Goal: Task Accomplishment & Management: Complete application form

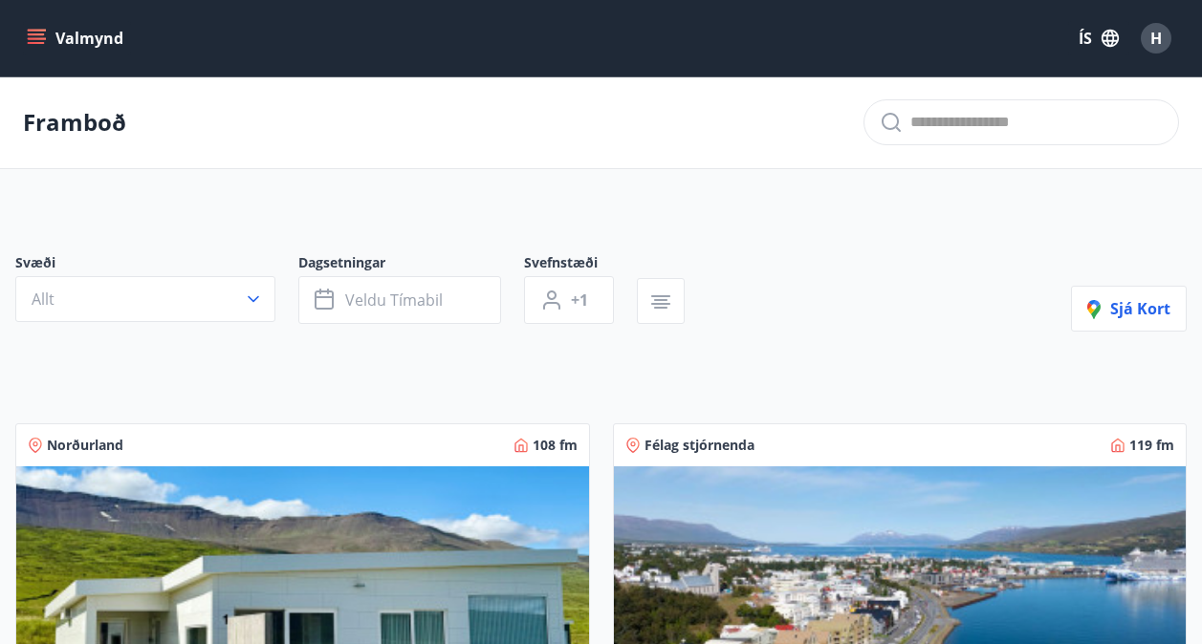
scroll to position [1910, 0]
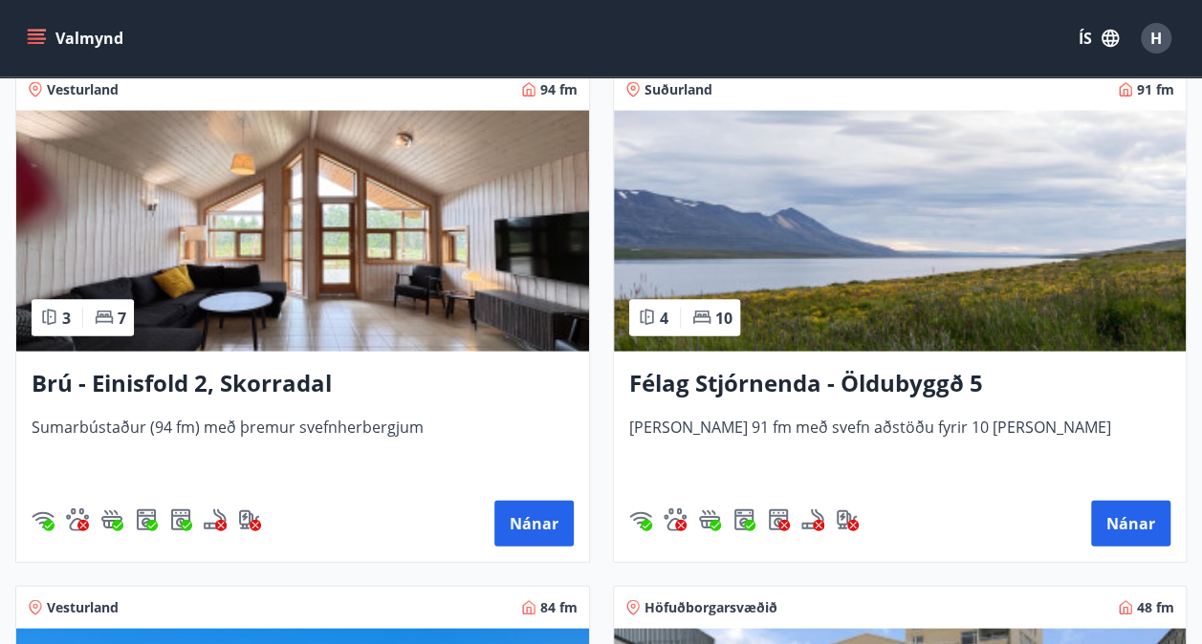
click at [32, 36] on icon "menu" at bounding box center [36, 38] width 19 height 19
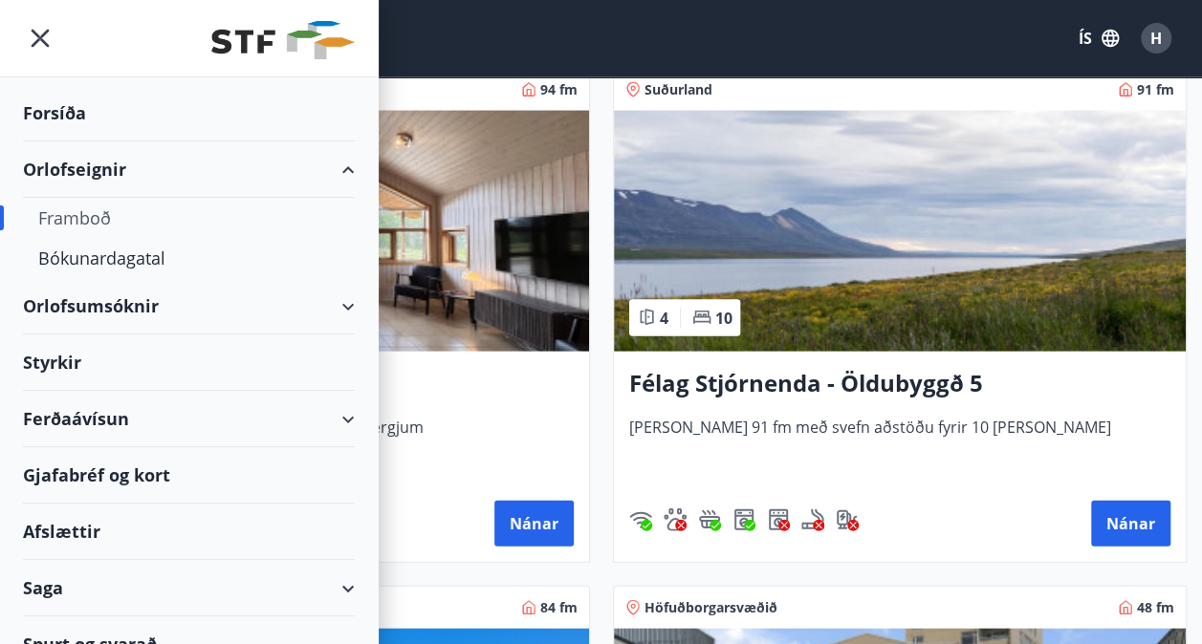
click at [55, 359] on div "Styrkir" at bounding box center [189, 363] width 332 height 56
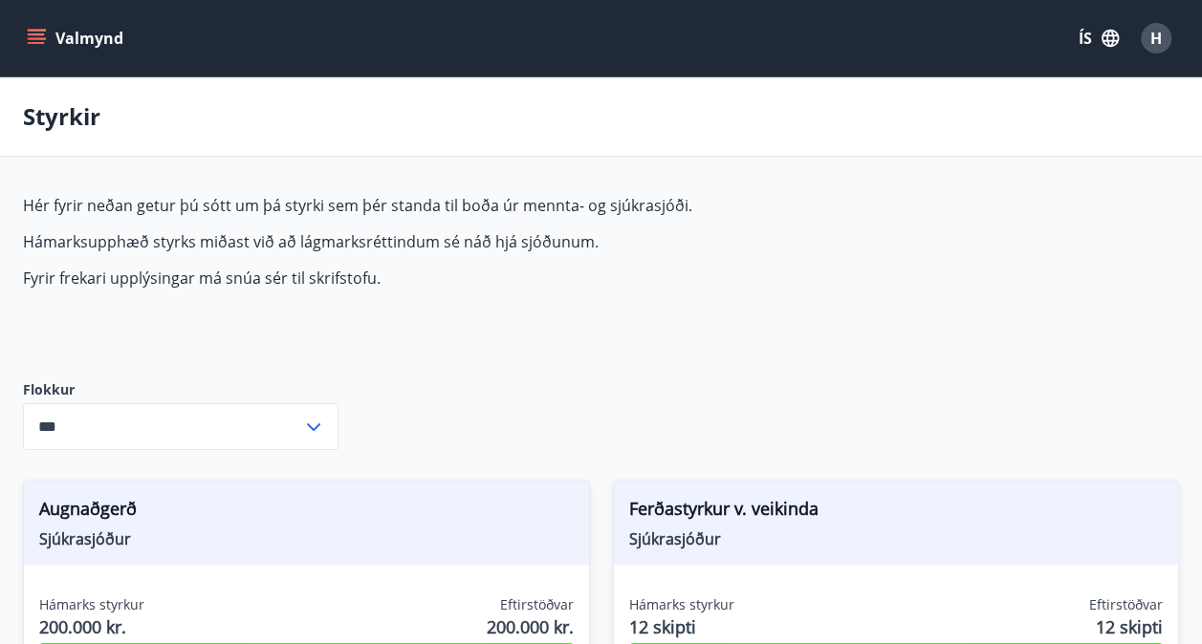
type input "***"
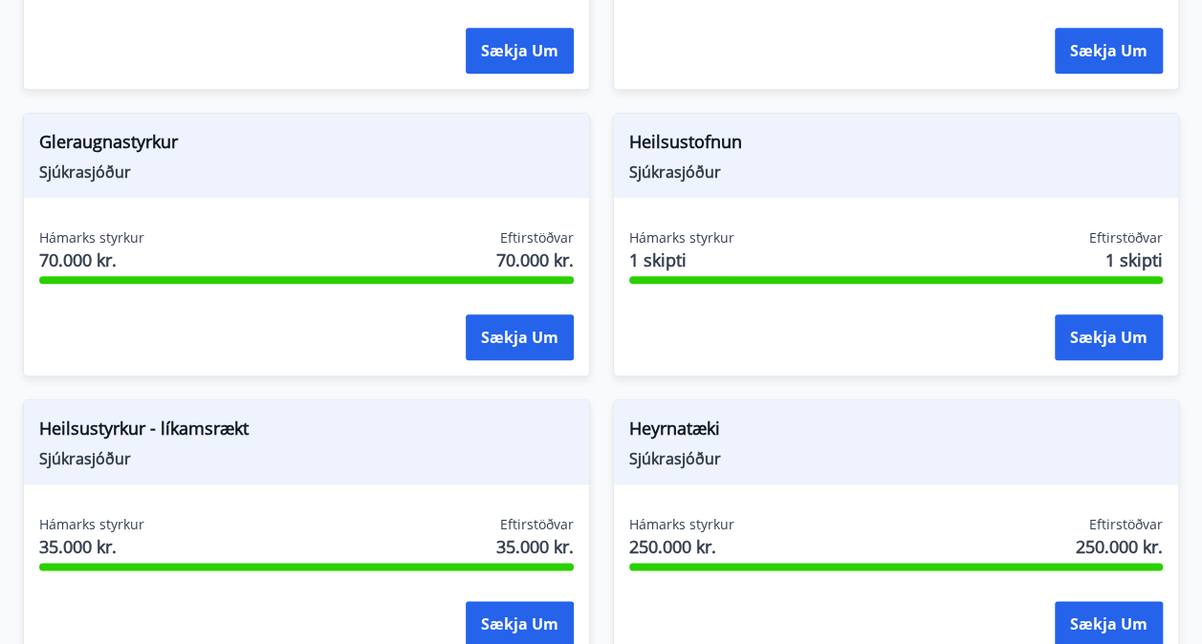
scroll to position [949, 0]
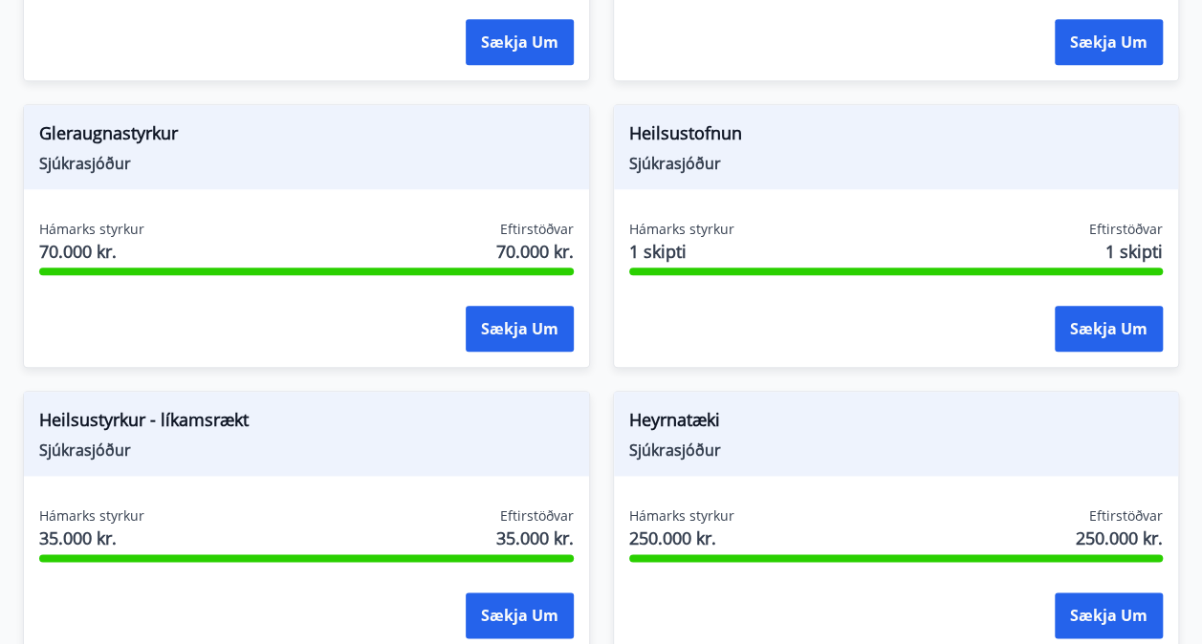
click at [747, 203] on div "Heilsustofnun Sjúkrasjóður Hámarks styrkur 1 skipti Eftirstöðvar 1 skipti Sækja…" at bounding box center [896, 236] width 567 height 264
click at [724, 141] on span "Heilsustofnun" at bounding box center [896, 136] width 535 height 33
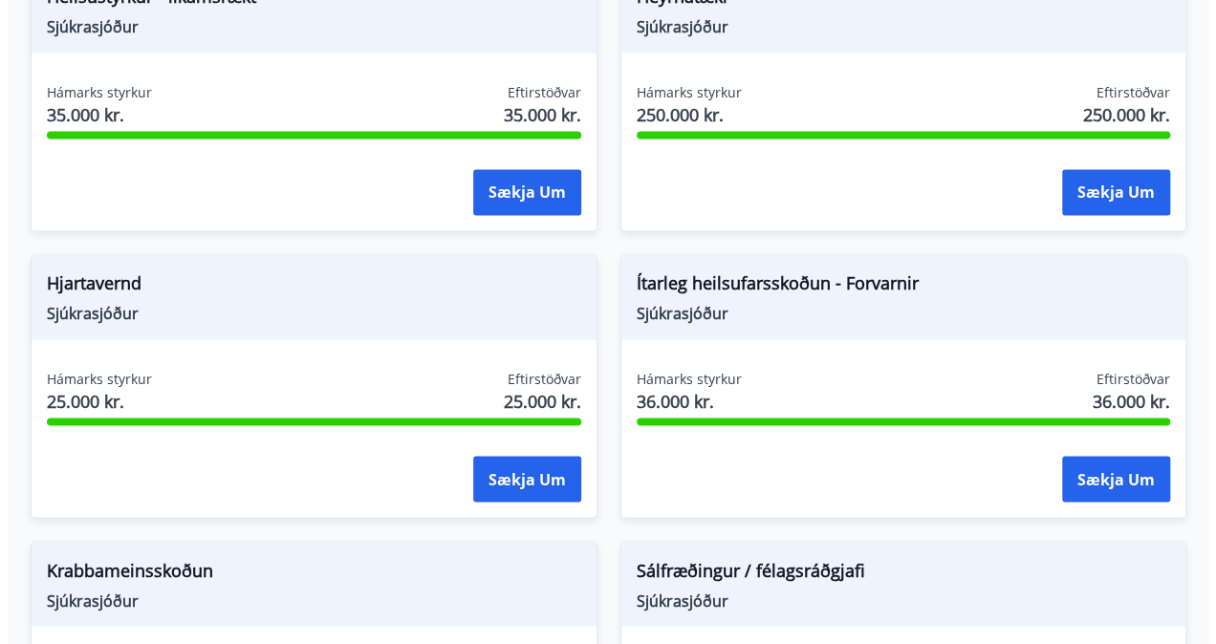
scroll to position [1375, 0]
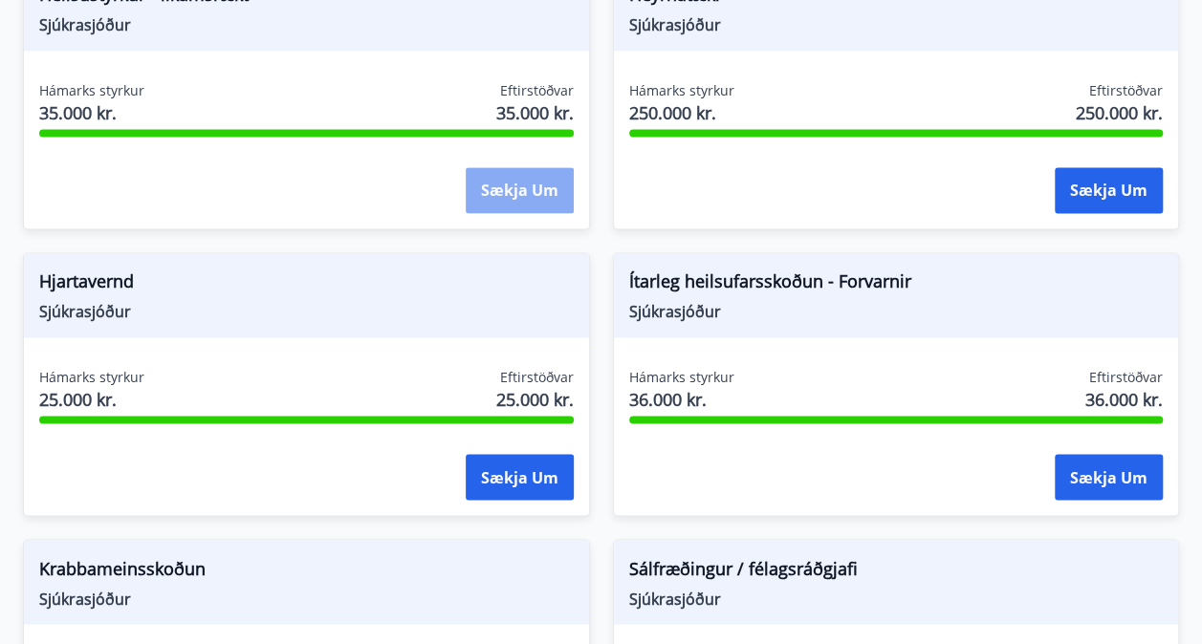
click at [476, 186] on button "Sækja um" at bounding box center [520, 190] width 108 height 46
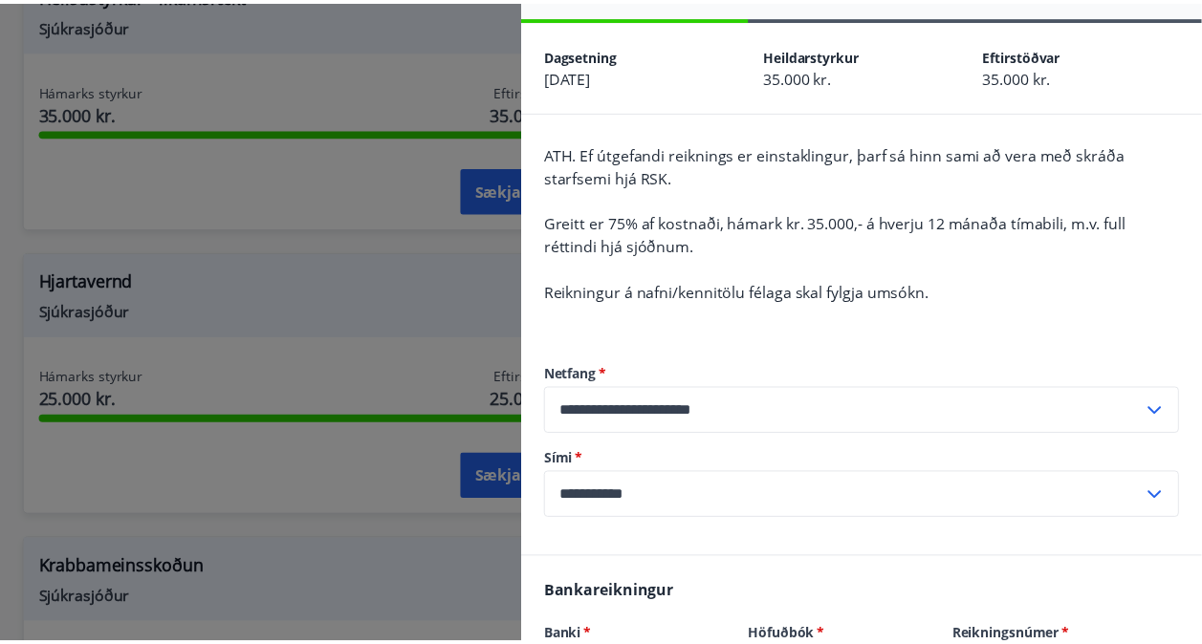
scroll to position [0, 0]
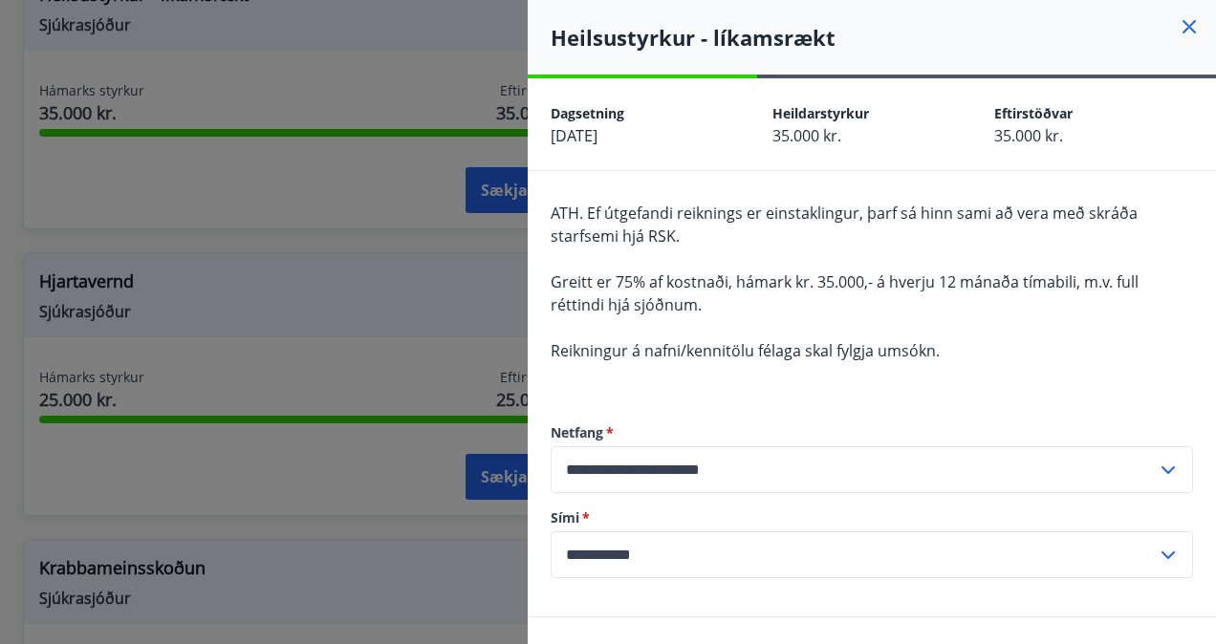
click at [1178, 23] on icon at bounding box center [1189, 26] width 23 height 23
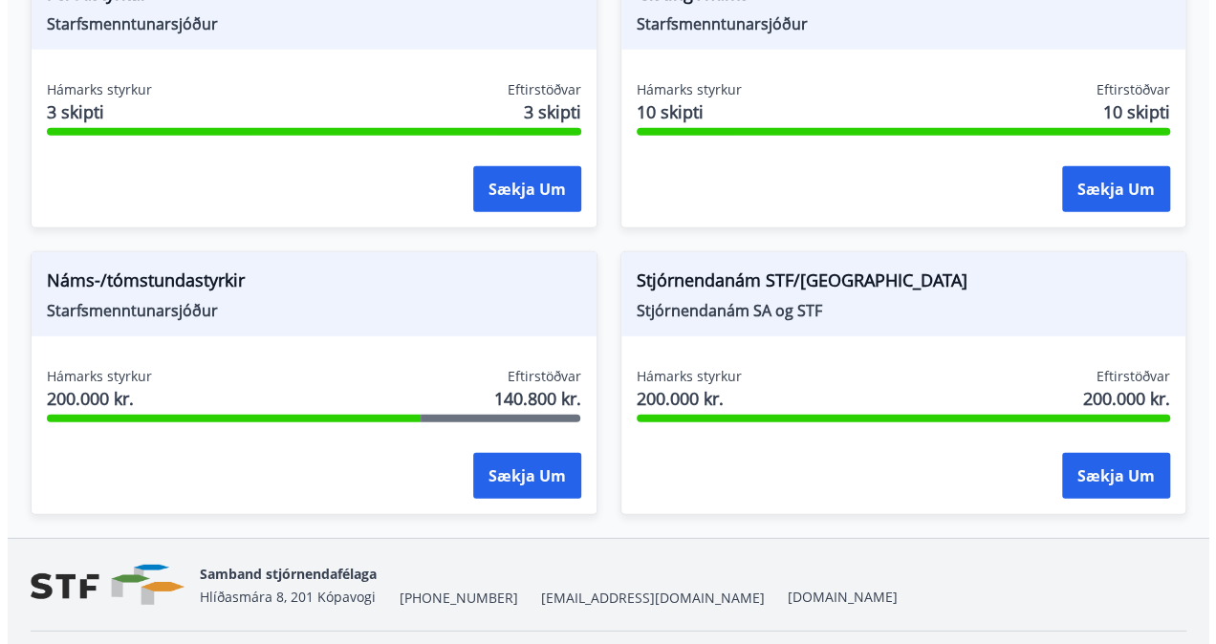
scroll to position [2525, 0]
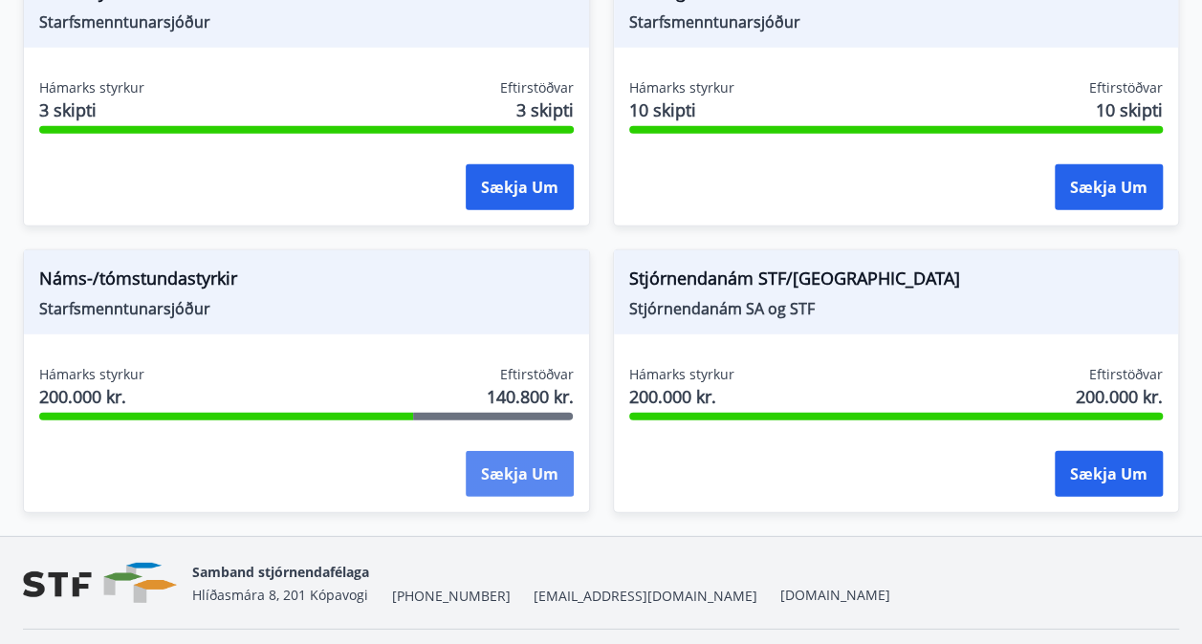
click at [522, 476] on button "Sækja um" at bounding box center [520, 474] width 108 height 46
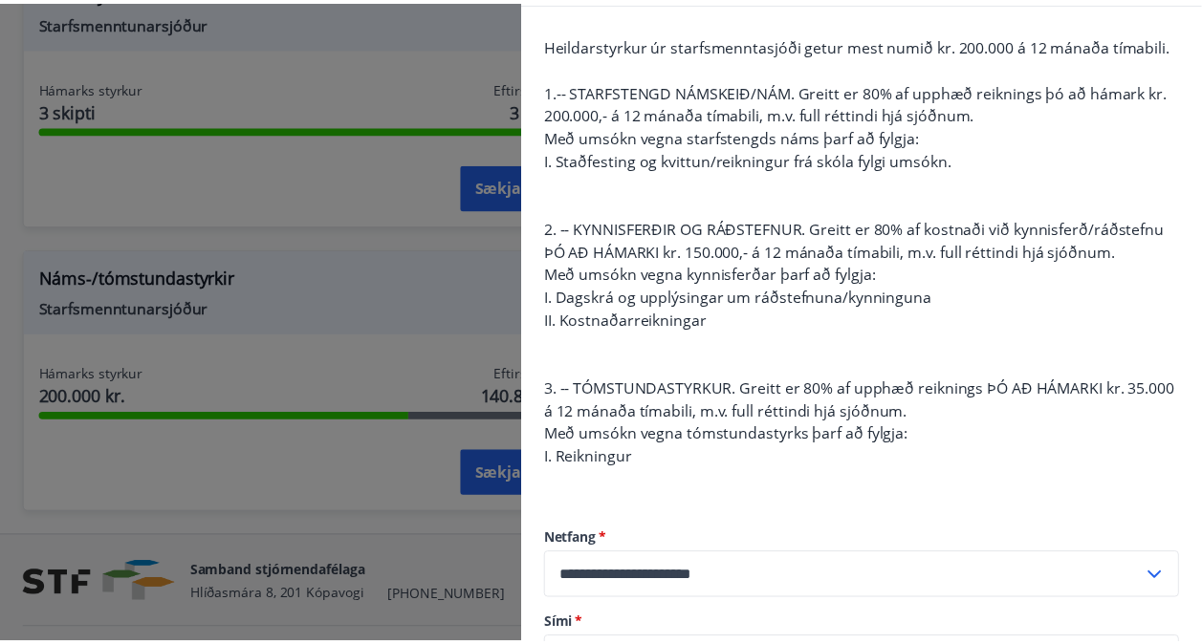
scroll to position [0, 0]
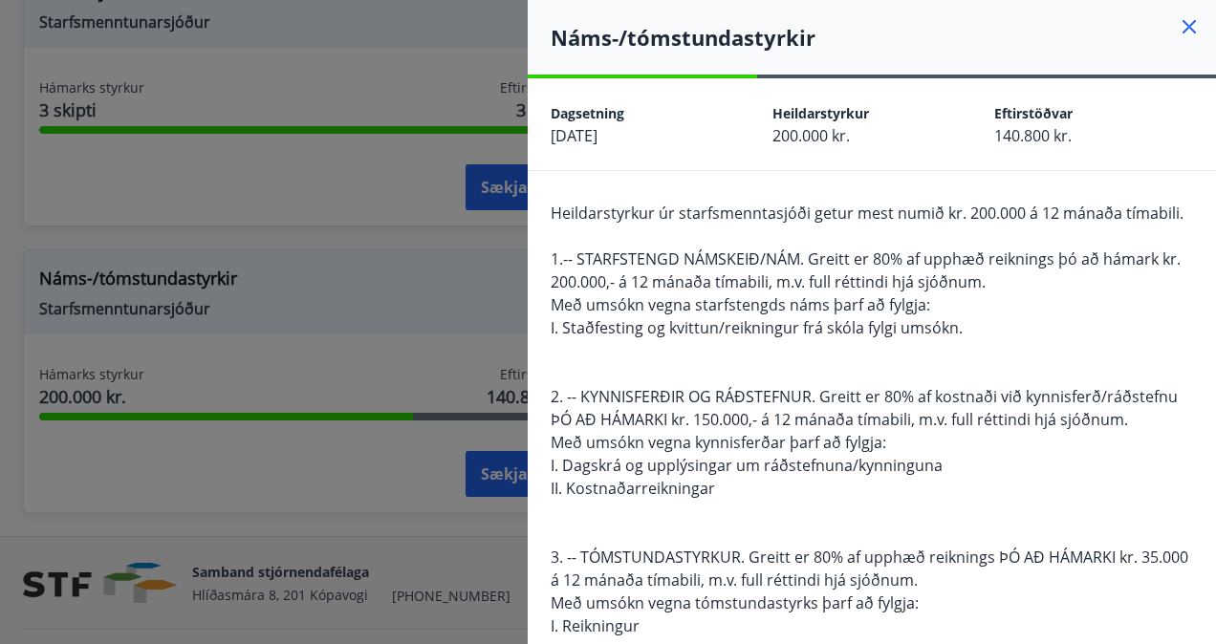
click at [1183, 28] on icon at bounding box center [1189, 26] width 13 height 13
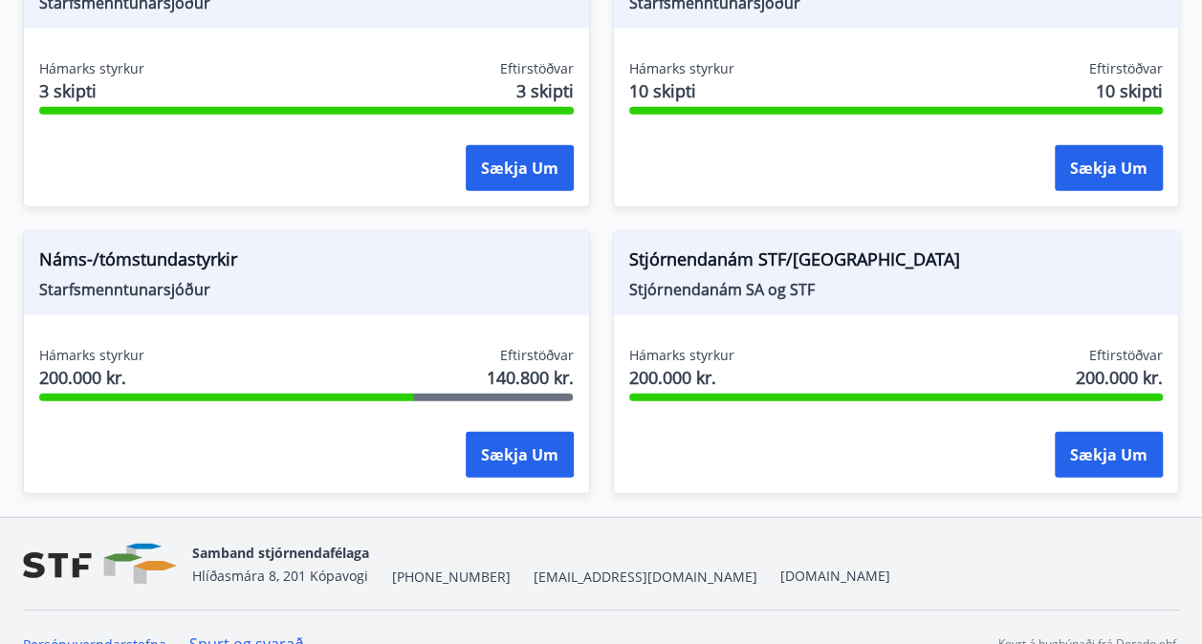
scroll to position [2570, 0]
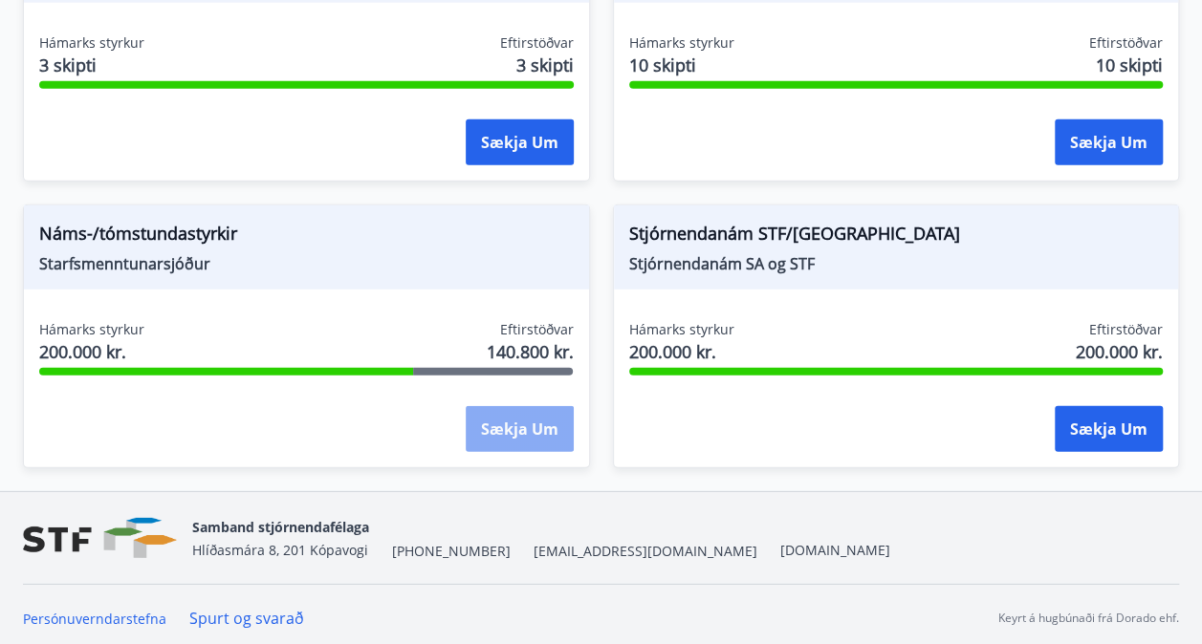
click at [501, 421] on button "Sækja um" at bounding box center [520, 429] width 108 height 46
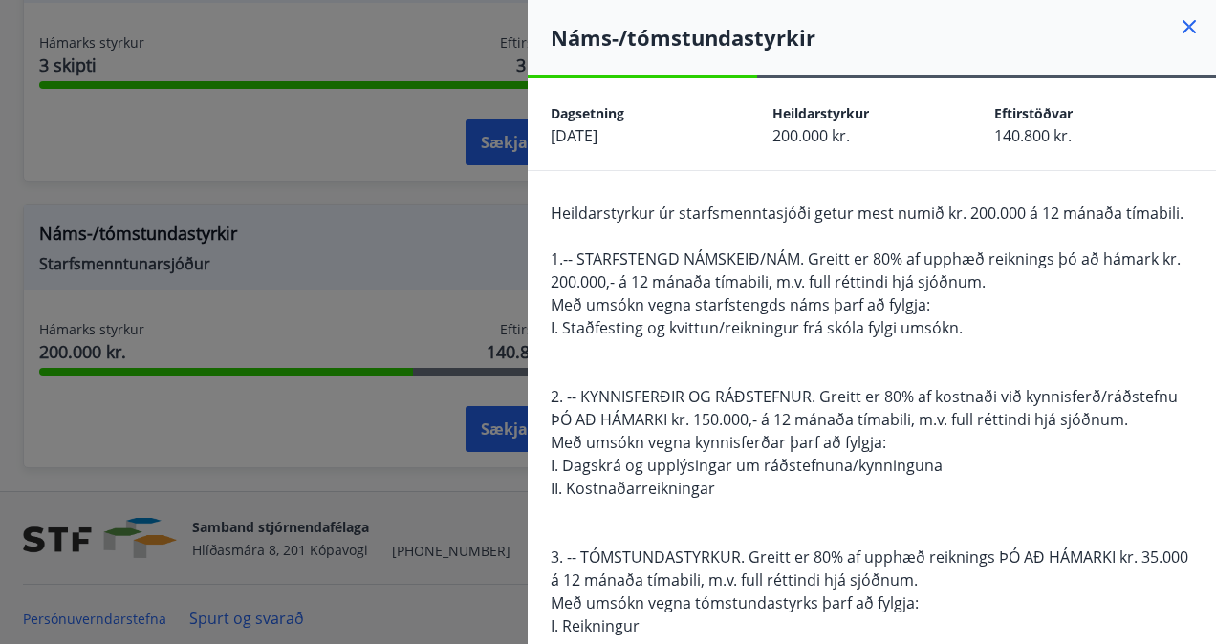
click at [1178, 25] on icon at bounding box center [1189, 26] width 23 height 23
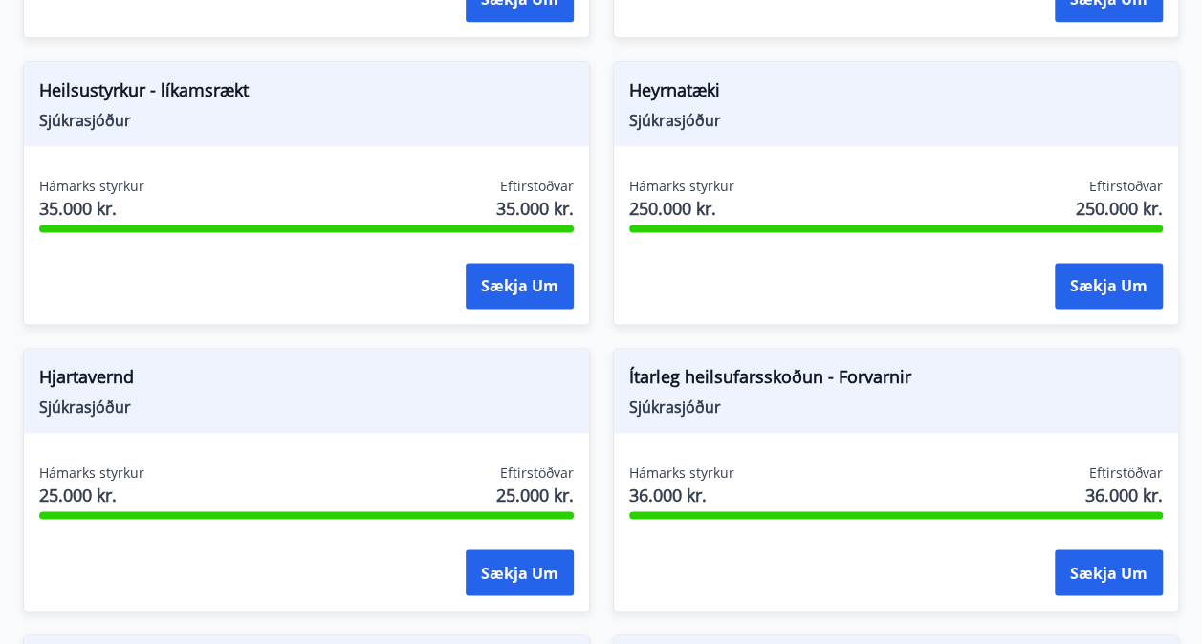
scroll to position [1277, 0]
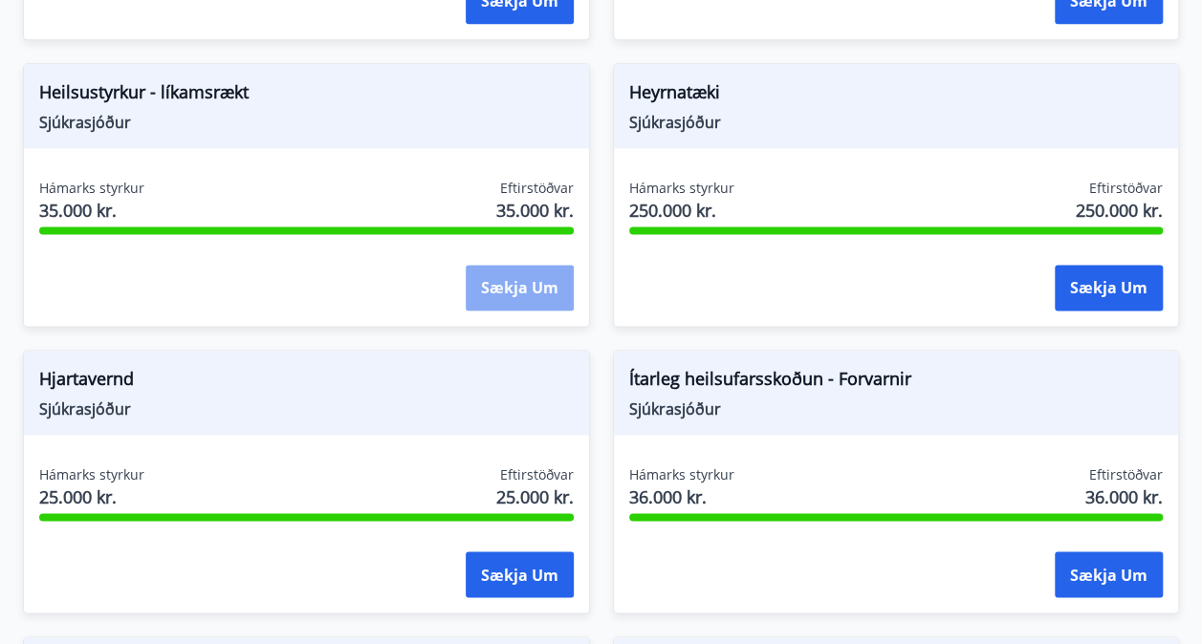
click at [492, 305] on button "Sækja um" at bounding box center [520, 288] width 108 height 46
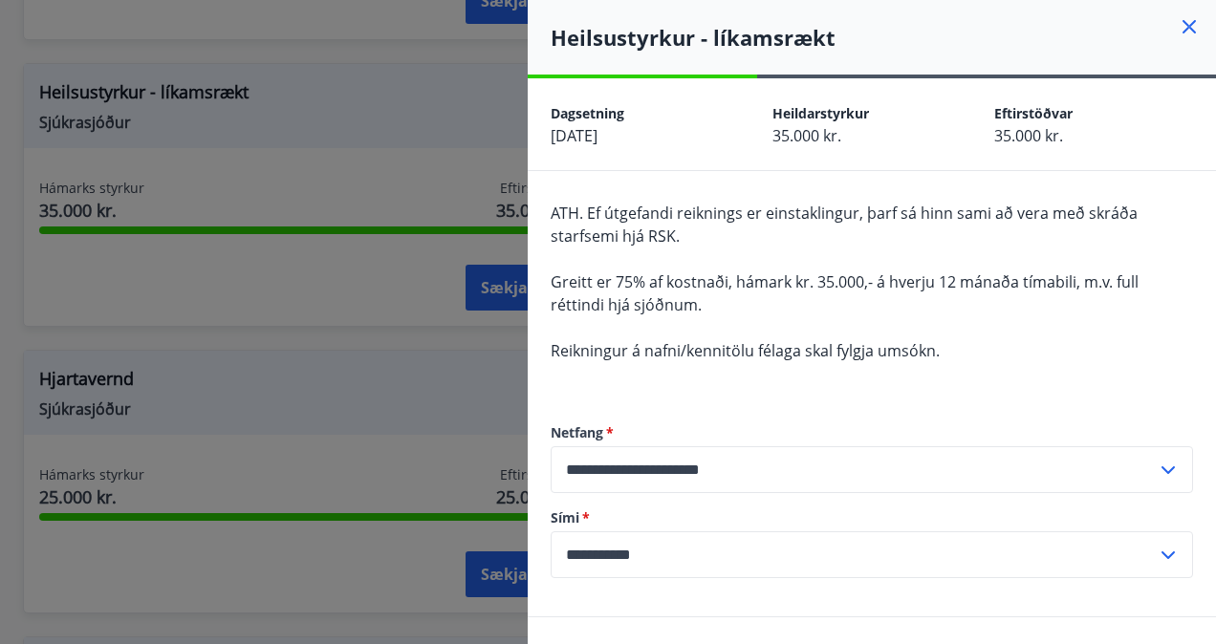
click at [1183, 31] on icon at bounding box center [1189, 26] width 13 height 13
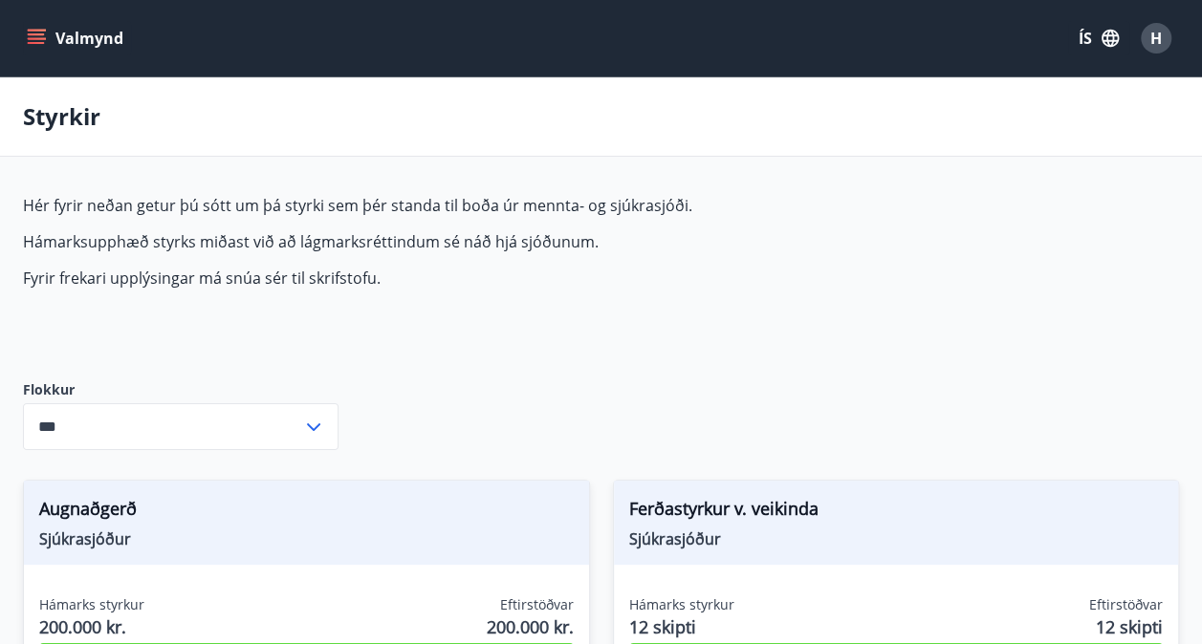
type input "***"
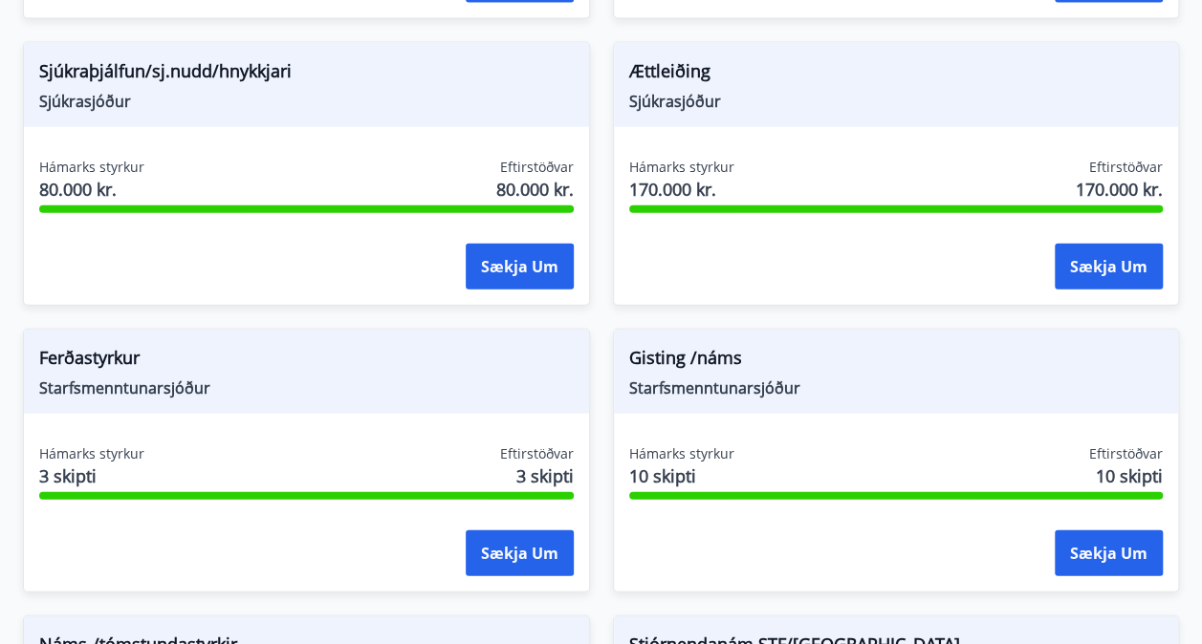
scroll to position [2570, 0]
